Goal: Navigation & Orientation: Find specific page/section

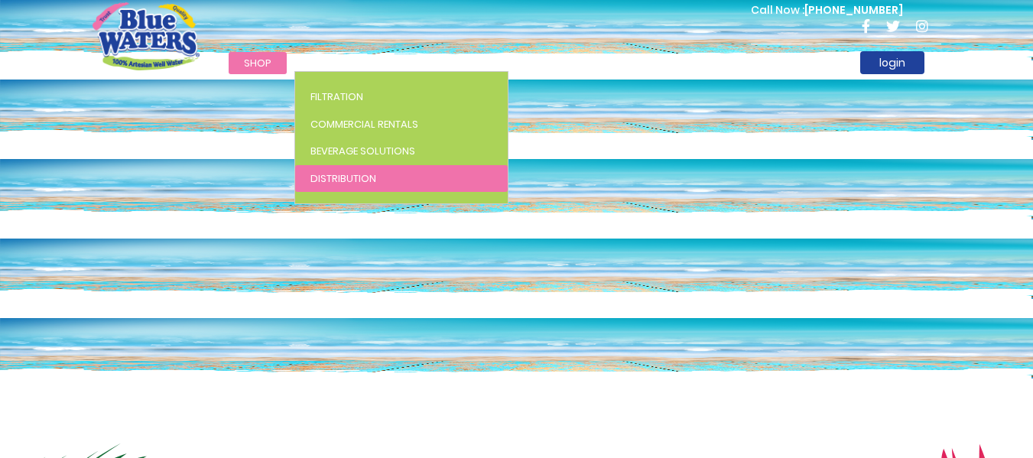
click at [340, 178] on span "Distribution" at bounding box center [343, 178] width 66 height 15
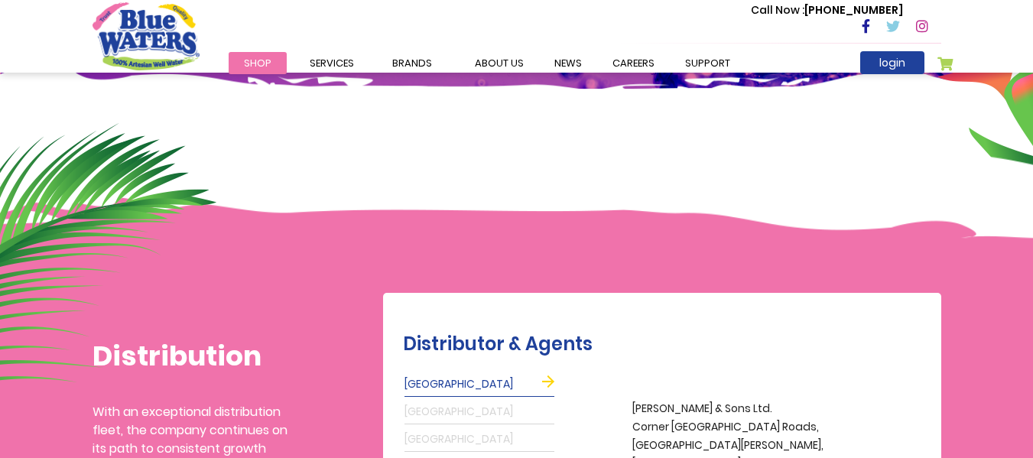
scroll to position [152, 0]
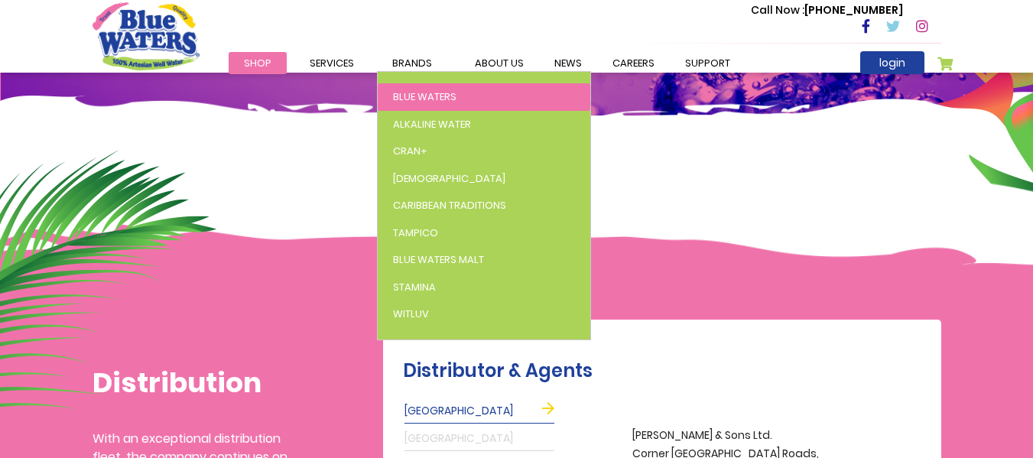
click at [407, 99] on span "Blue Waters" at bounding box center [424, 96] width 63 height 15
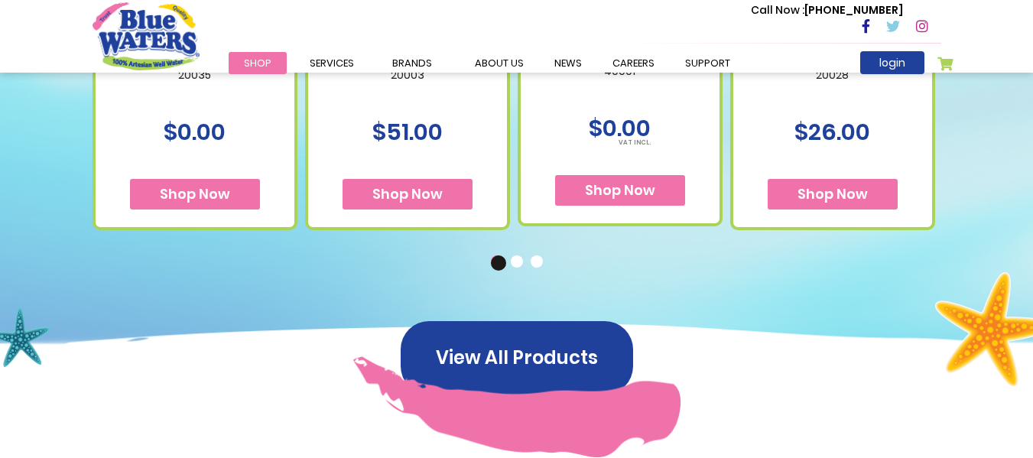
scroll to position [1185, 0]
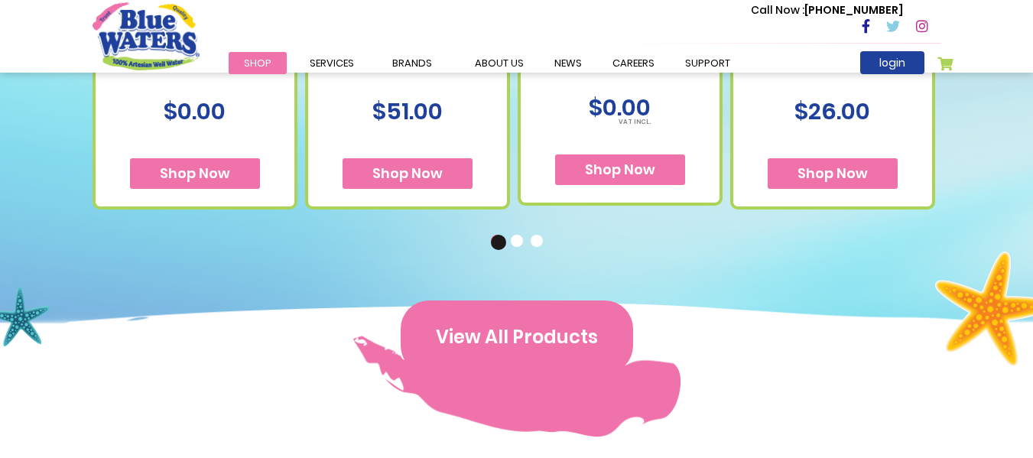
click at [540, 346] on button "View All Products" at bounding box center [517, 336] width 232 height 73
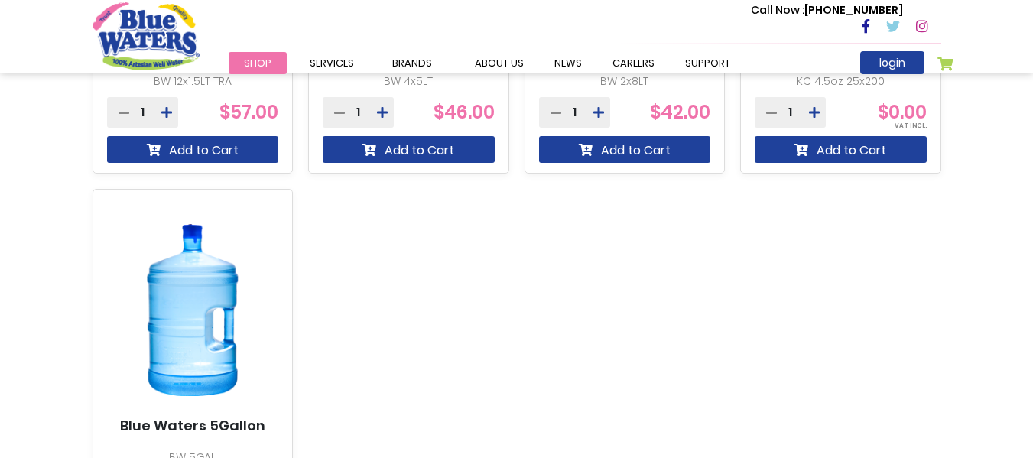
scroll to position [589, 0]
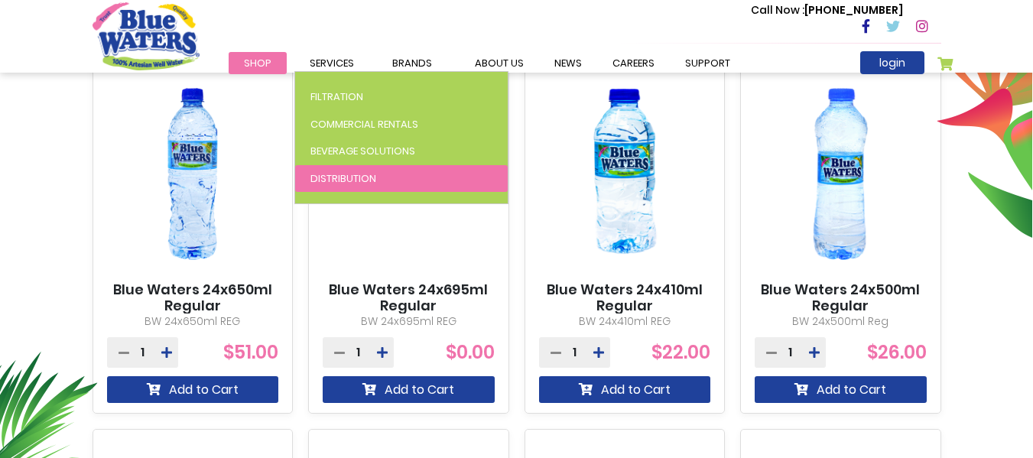
click at [348, 165] on link "Distribution" at bounding box center [401, 179] width 212 height 28
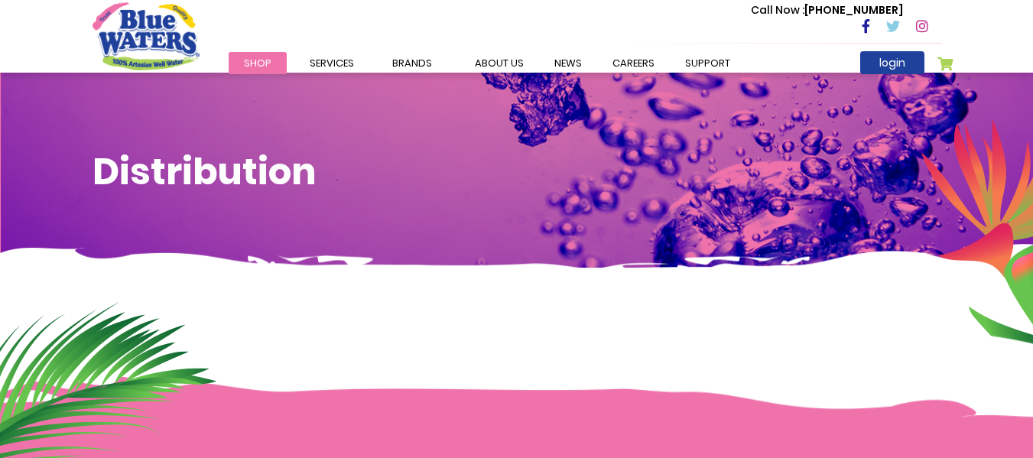
click at [267, 58] on span "Shop" at bounding box center [258, 63] width 28 height 15
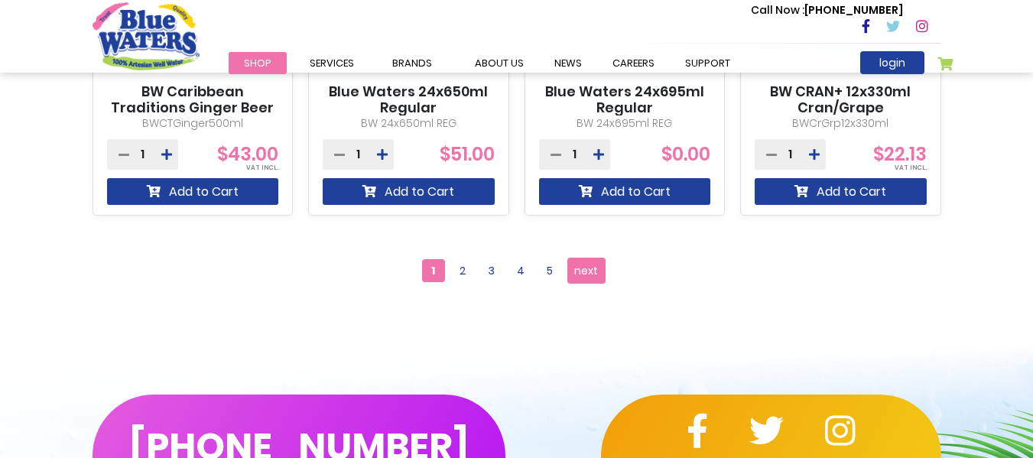
scroll to position [1533, 0]
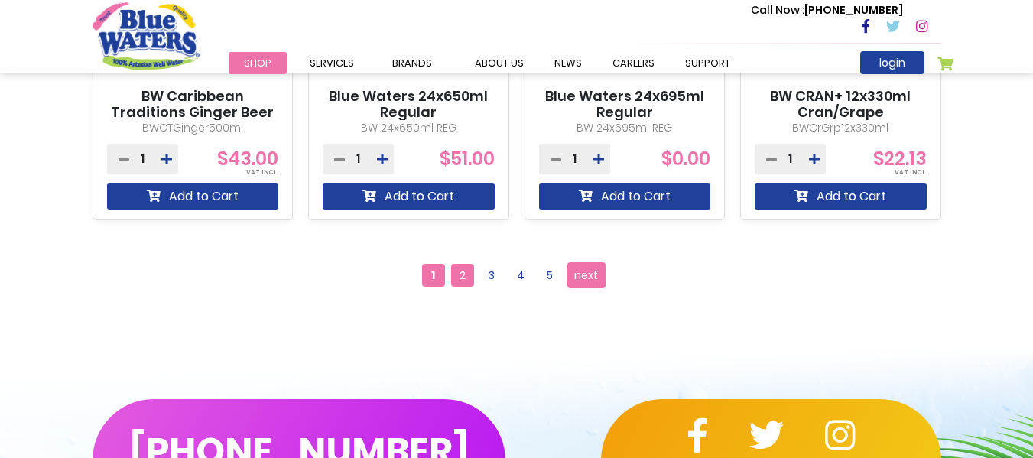
click at [468, 280] on span "2" at bounding box center [462, 275] width 23 height 23
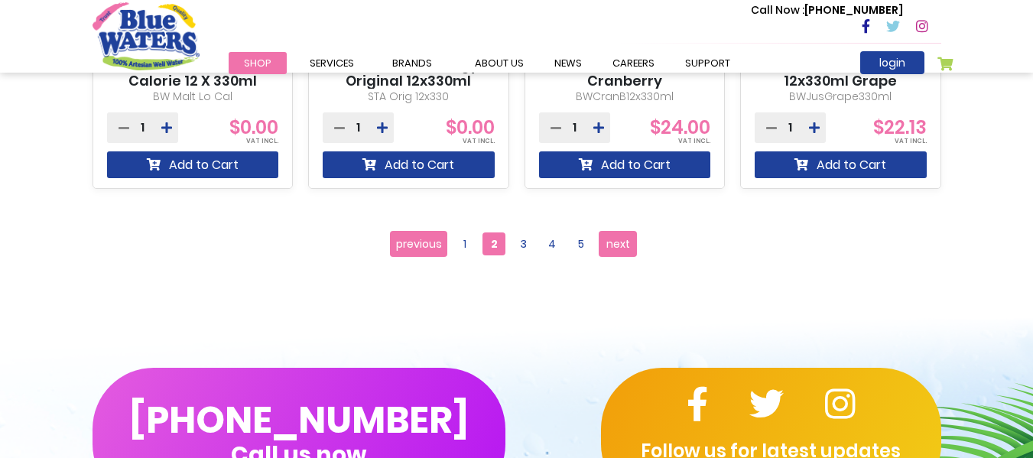
scroll to position [1569, 0]
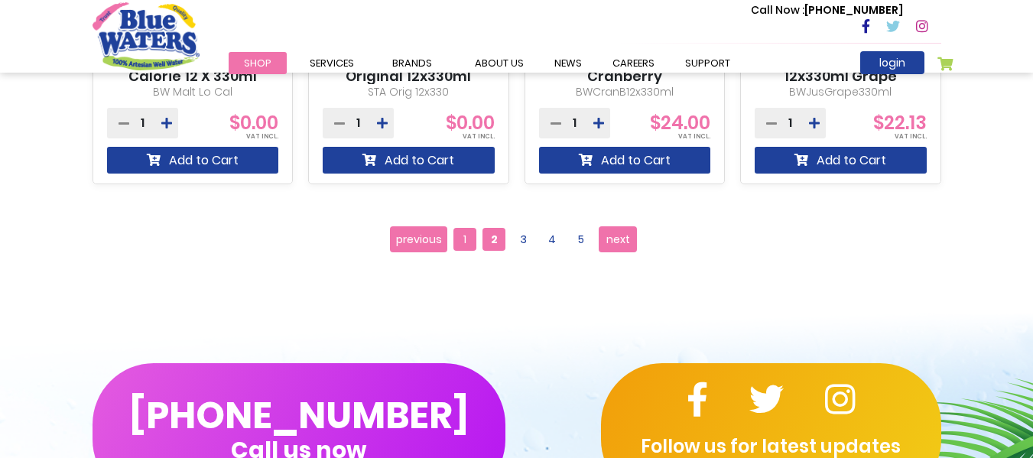
click at [459, 240] on span "1" at bounding box center [464, 239] width 23 height 23
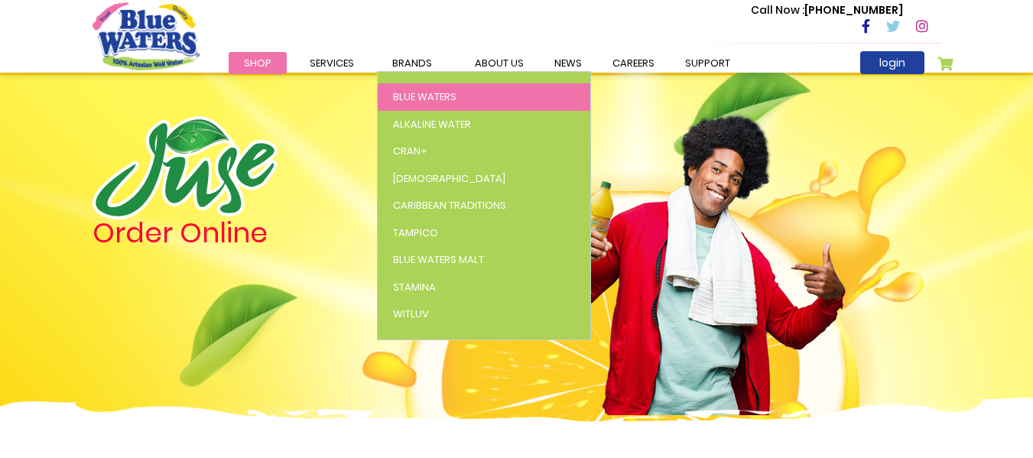
click at [414, 87] on link "Blue Waters" at bounding box center [484, 97] width 212 height 28
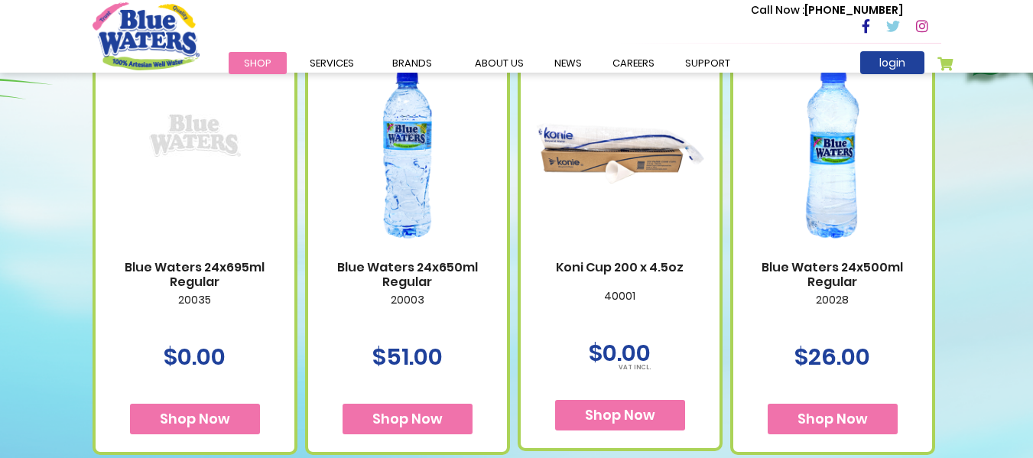
scroll to position [929, 0]
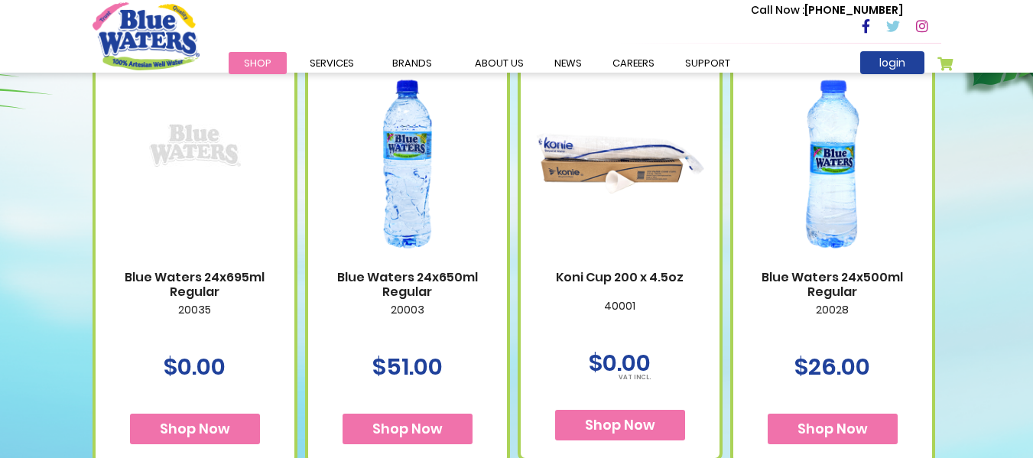
click at [209, 10] on div "Toggle Nav Call Now : (868) 640-8824 Menu Shop Services Filtration Commercial R…" at bounding box center [516, 36] width 848 height 71
click at [129, 37] on img "store logo" at bounding box center [145, 35] width 107 height 67
